Goal: Find specific page/section: Find specific page/section

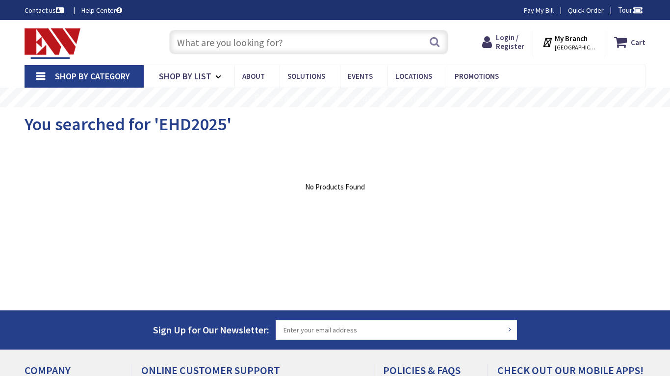
type input "GA-10, Snellville, GA 30078, USA"
